Goal: Complete application form

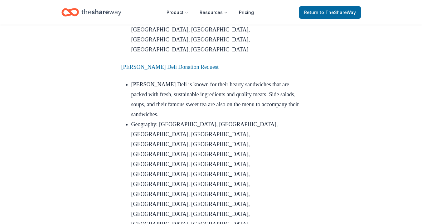
scroll to position [1402, 0]
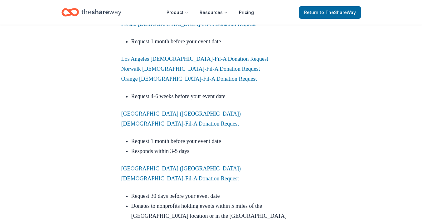
scroll to position [1149, 0]
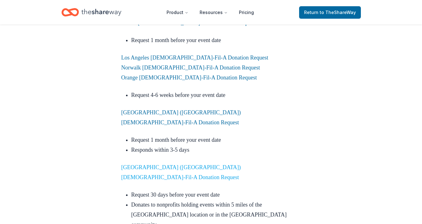
click at [193, 164] on link "San Diego (Sports Arena) Chick-Fil-A Donation Request" at bounding box center [181, 172] width 120 height 16
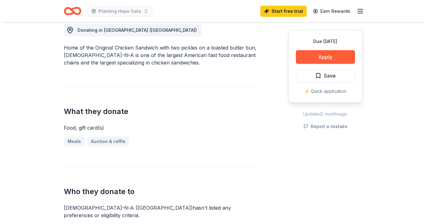
scroll to position [177, 0]
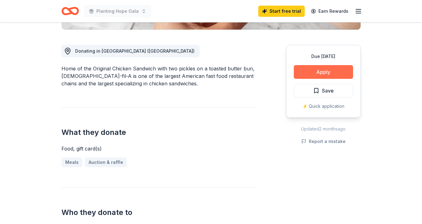
click at [314, 65] on button "Apply" at bounding box center [323, 72] width 59 height 14
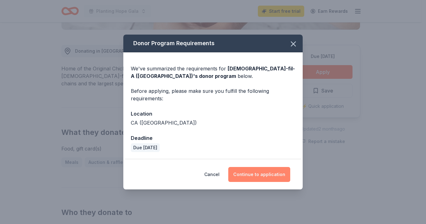
click at [264, 174] on button "Continue to application" at bounding box center [259, 174] width 62 height 15
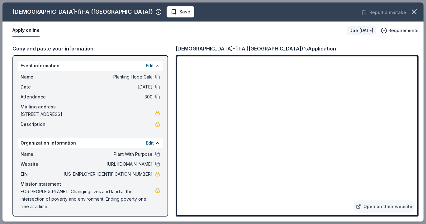
scroll to position [2, 0]
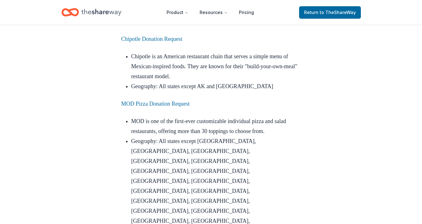
scroll to position [2293, 0]
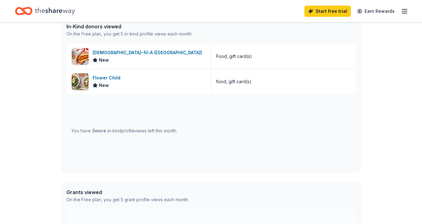
scroll to position [167, 0]
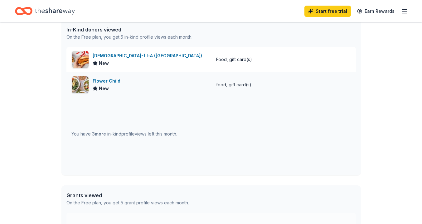
click at [111, 80] on div "Flower Child" at bounding box center [108, 80] width 30 height 7
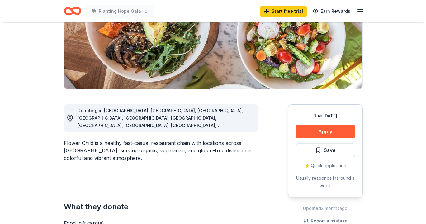
scroll to position [106, 0]
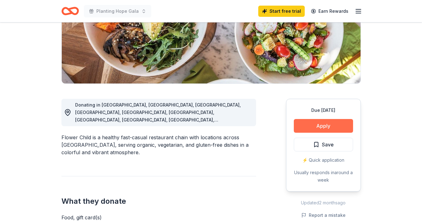
click at [323, 126] on button "Apply" at bounding box center [323, 126] width 59 height 14
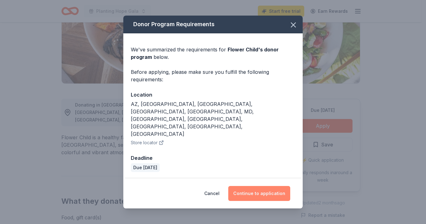
click at [264, 186] on button "Continue to application" at bounding box center [259, 193] width 62 height 15
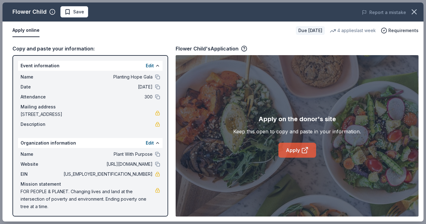
click at [300, 150] on link "Apply" at bounding box center [298, 150] width 38 height 15
